Goal: Transaction & Acquisition: Download file/media

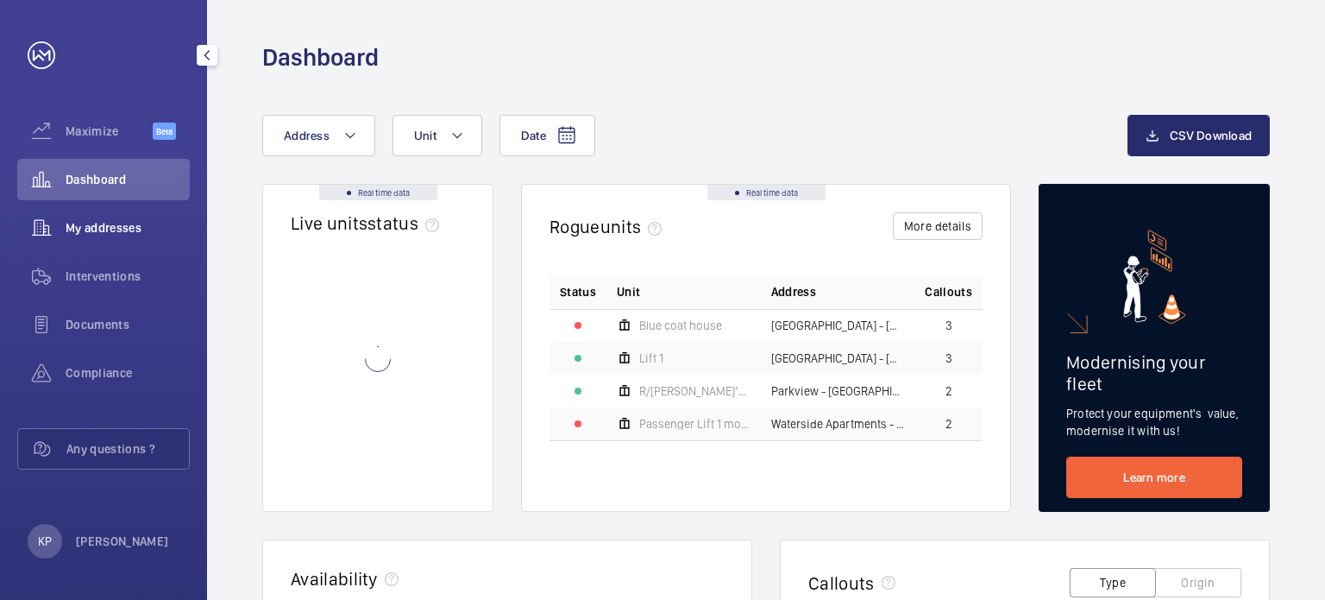
click at [117, 242] on div "My addresses" at bounding box center [103, 227] width 173 height 41
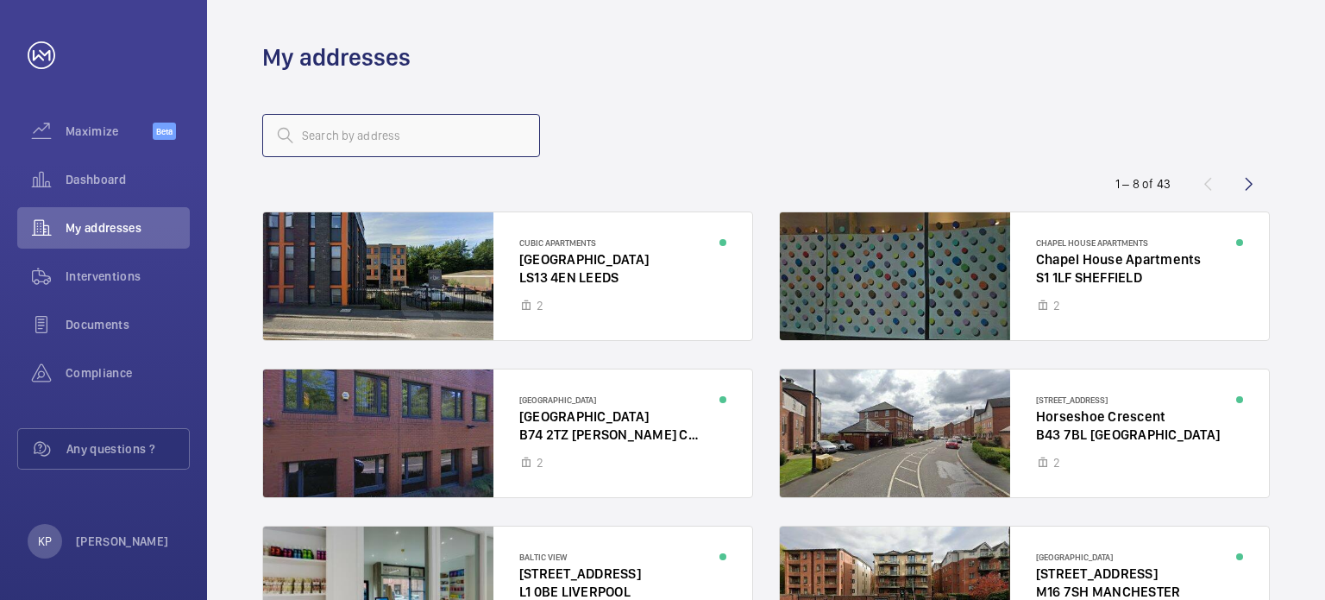
click at [305, 142] on input "text" at bounding box center [401, 135] width 278 height 43
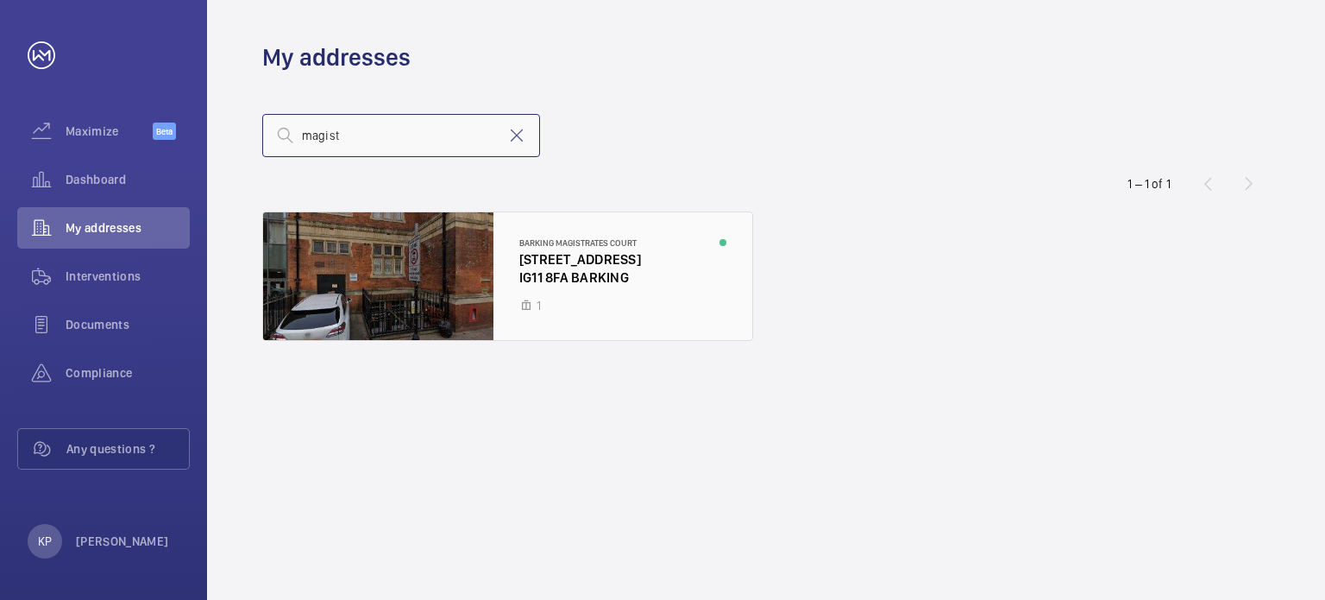
type input "magist"
click at [408, 276] on div at bounding box center [507, 276] width 489 height 128
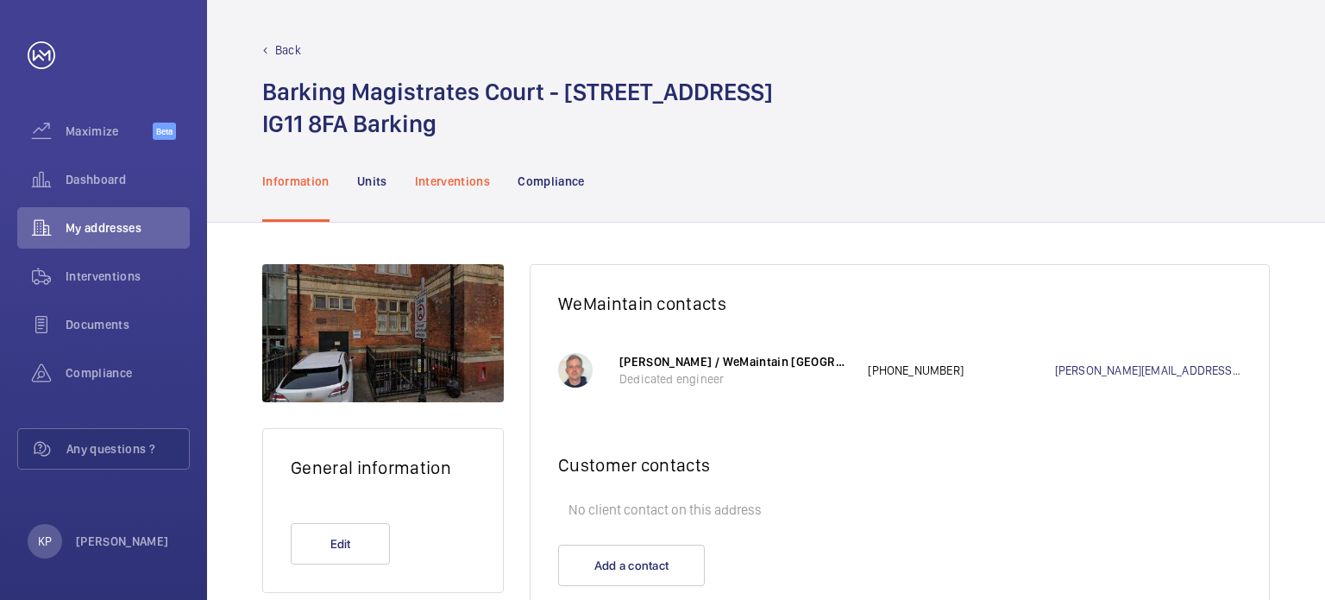
click at [466, 173] on p "Interventions" at bounding box center [453, 181] width 76 height 17
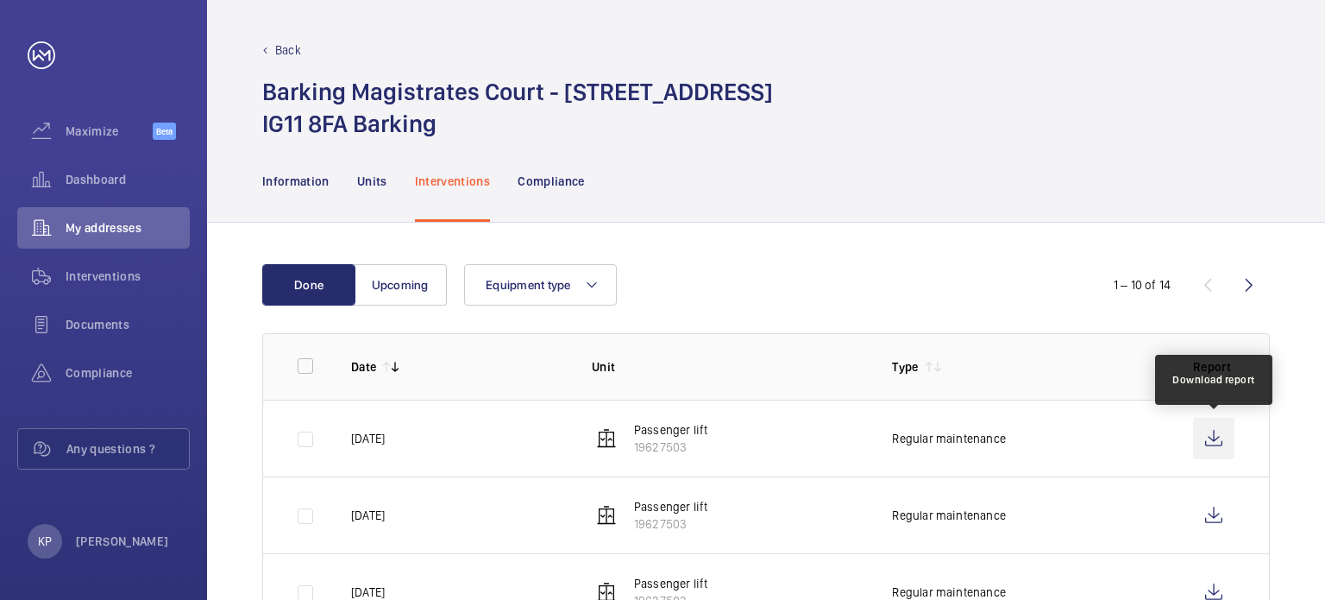
click at [1219, 448] on wm-front-icon-button at bounding box center [1213, 438] width 41 height 41
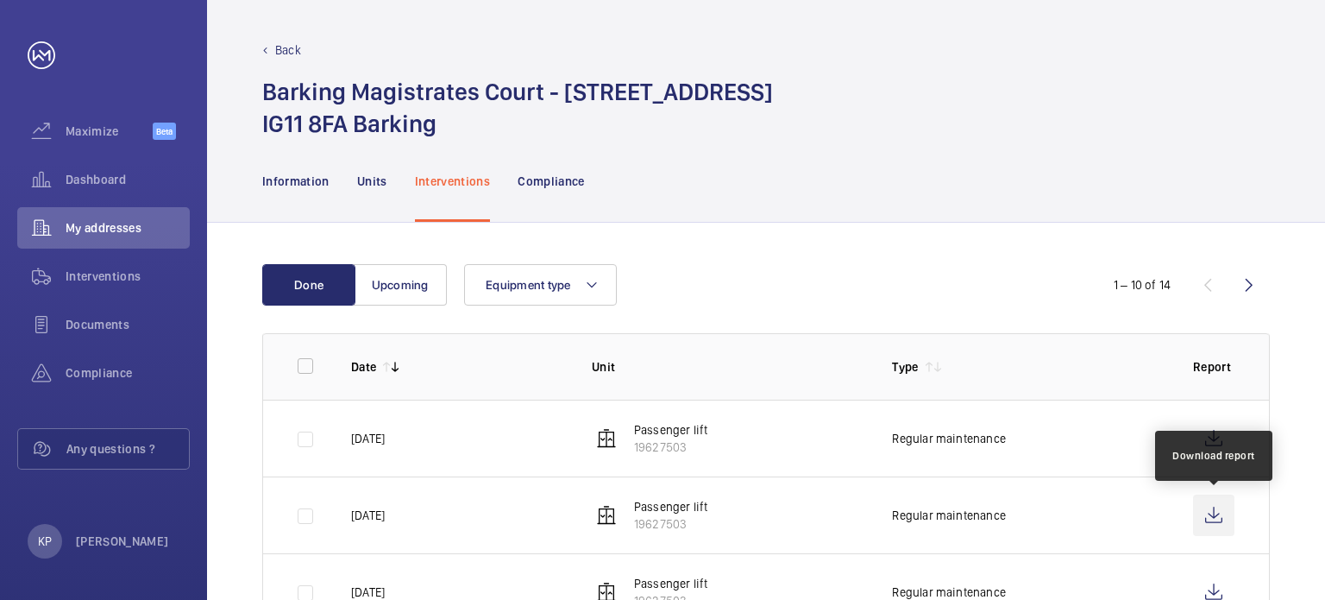
click at [1221, 510] on wm-front-icon-button at bounding box center [1213, 514] width 41 height 41
